Goal: Transaction & Acquisition: Purchase product/service

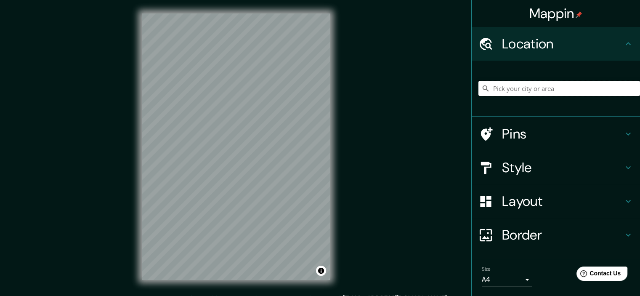
click at [546, 92] on input "Pick your city or area" at bounding box center [559, 88] width 162 height 15
type input "[GEOGRAPHIC_DATA][PERSON_NAME], [GEOGRAPHIC_DATA][PERSON_NAME], [GEOGRAPHIC_DAT…"
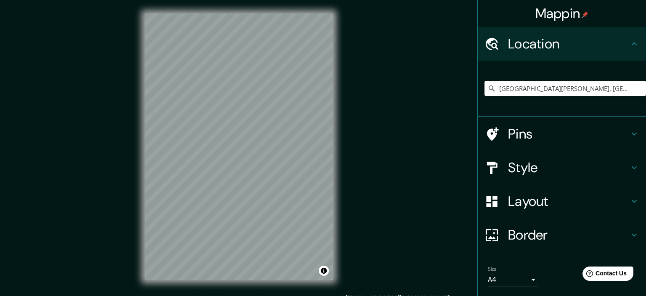
click at [514, 278] on body "Mappin Location [GEOGRAPHIC_DATA][PERSON_NAME], [GEOGRAPHIC_DATA][PERSON_NAME],…" at bounding box center [323, 148] width 646 height 296
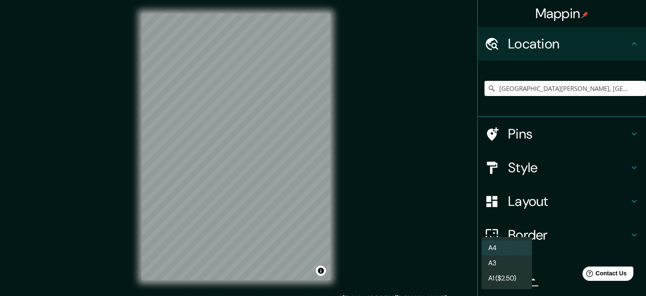
click at [437, 223] on div at bounding box center [323, 148] width 646 height 296
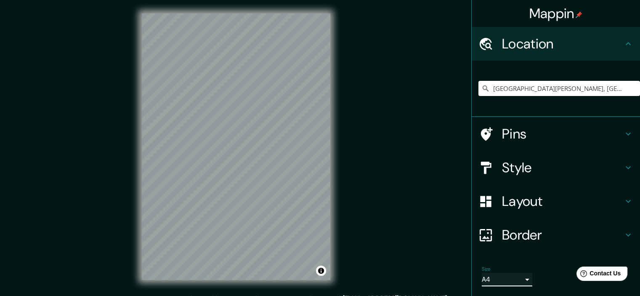
scroll to position [11, 0]
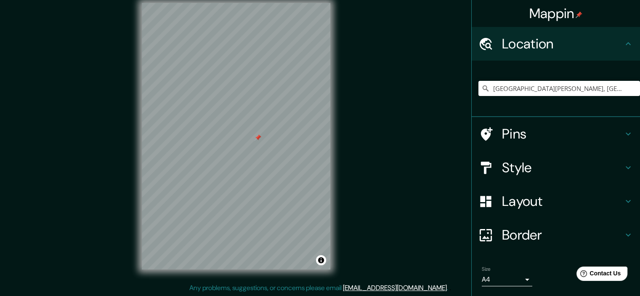
click at [258, 140] on div at bounding box center [257, 137] width 7 height 7
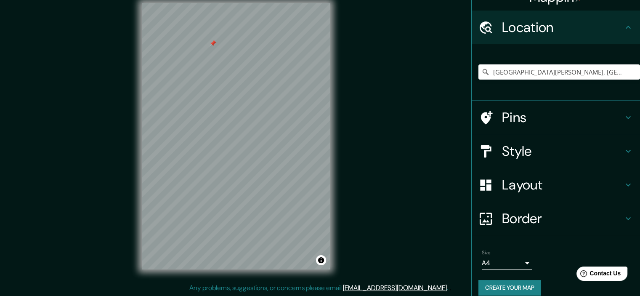
scroll to position [25, 0]
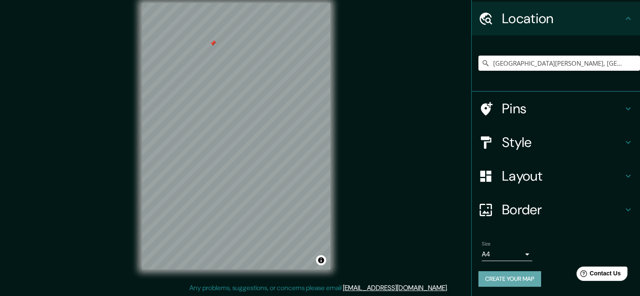
click at [495, 278] on button "Create your map" at bounding box center [509, 279] width 63 height 16
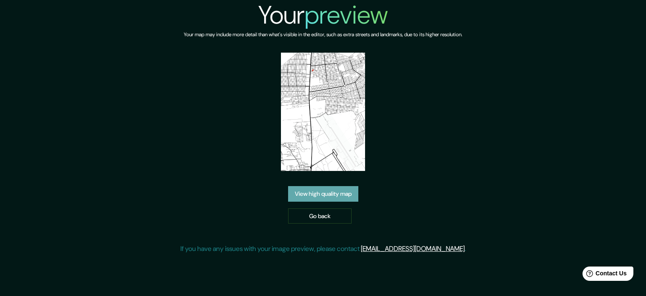
click at [350, 190] on link "View high quality map" at bounding box center [323, 194] width 70 height 16
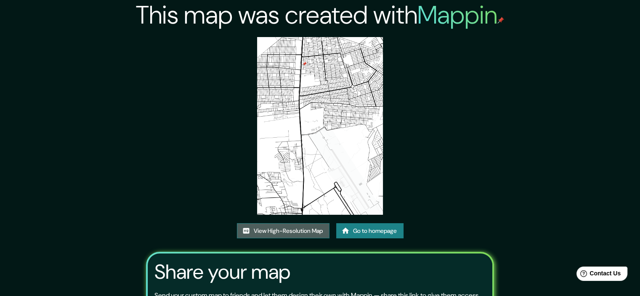
click at [292, 232] on link "View High-Resolution Map" at bounding box center [283, 231] width 93 height 16
